Goal: Information Seeking & Learning: Learn about a topic

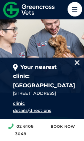
click at [71, 11] on icon at bounding box center [74, 9] width 15 height 15
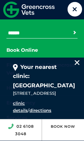
click at [73, 33] on button "Search" at bounding box center [74, 32] width 6 height 6
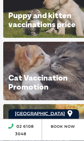
scroll to position [277, 0]
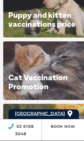
click at [64, 24] on link at bounding box center [51, 8] width 97 height 58
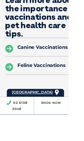
scroll to position [1183, 0]
click at [81, 55] on h4 "Canine Vaccinations" at bounding box center [57, 58] width 72 height 6
click at [64, 55] on h4 "Canine Vaccinations" at bounding box center [57, 58] width 72 height 6
click at [9, 55] on icon at bounding box center [11, 60] width 10 height 10
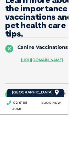
click at [72, 70] on link "https://www.greencrossvets.com.au/pet-health/life-stages/dogs/pet-health-dog-pu…" at bounding box center [52, 73] width 52 height 6
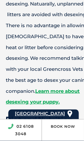
scroll to position [2098, 1]
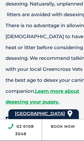
click at [55, 88] on strong "Learn more about desexing your puppy." at bounding box center [42, 96] width 74 height 17
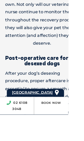
scroll to position [2317, 0]
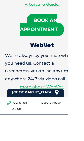
scroll to position [2665, 0]
